Goal: Task Accomplishment & Management: Use online tool/utility

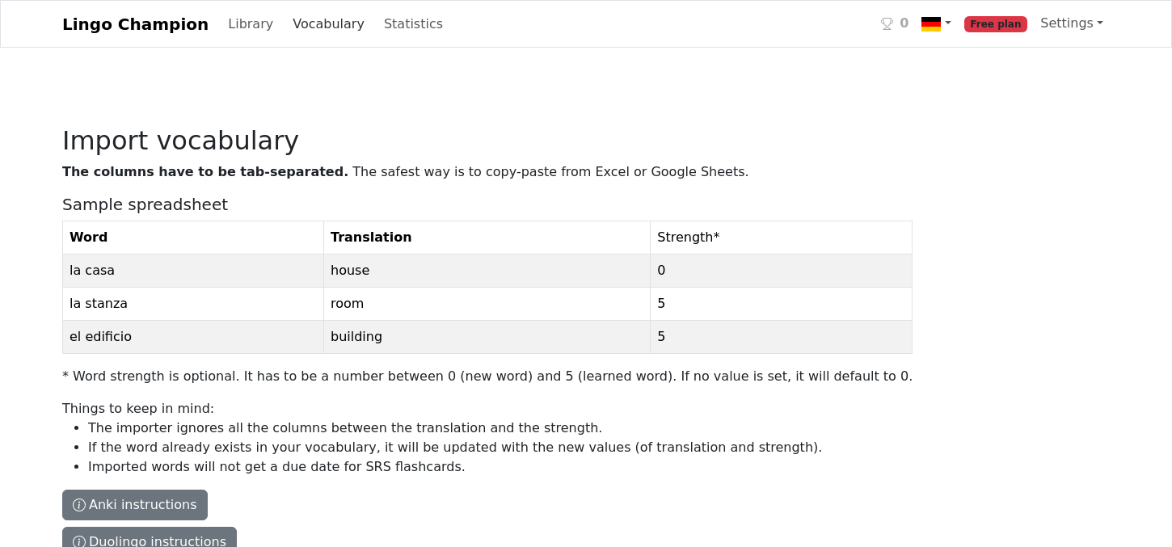
click at [310, 35] on link "Vocabulary" at bounding box center [328, 24] width 85 height 32
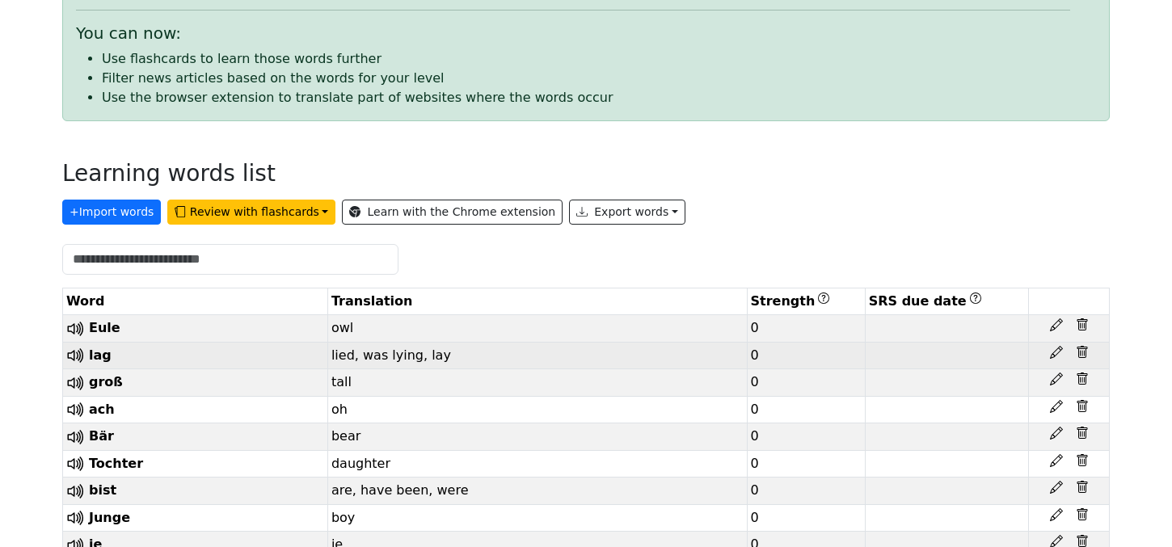
scroll to position [205, 0]
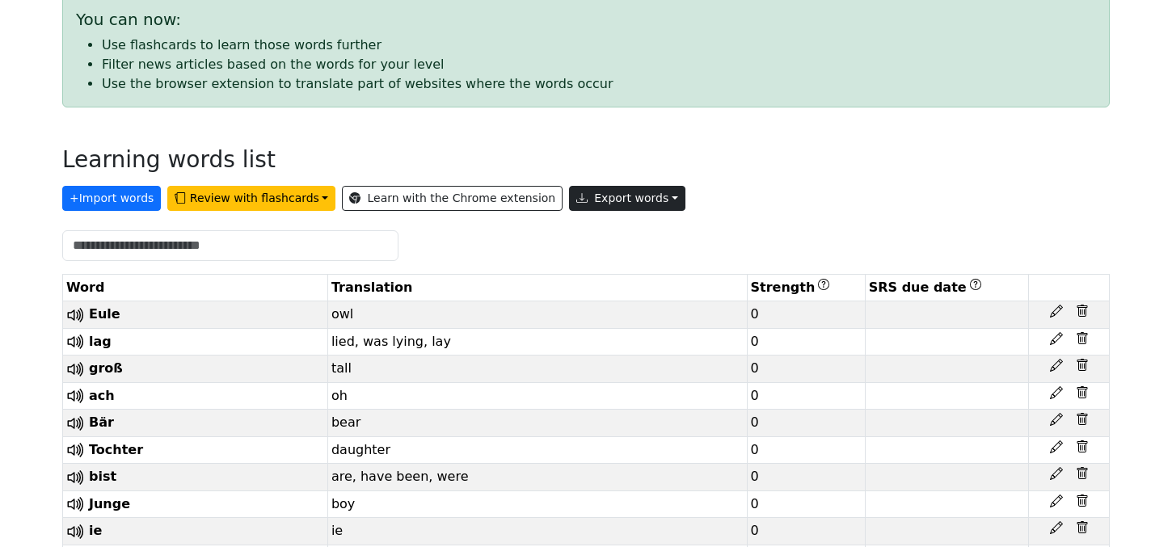
click at [615, 208] on button "Export words" at bounding box center [627, 198] width 116 height 25
click at [628, 263] on link "Tab-separated TXT file" at bounding box center [664, 259] width 189 height 26
